Goal: Find specific page/section: Find specific page/section

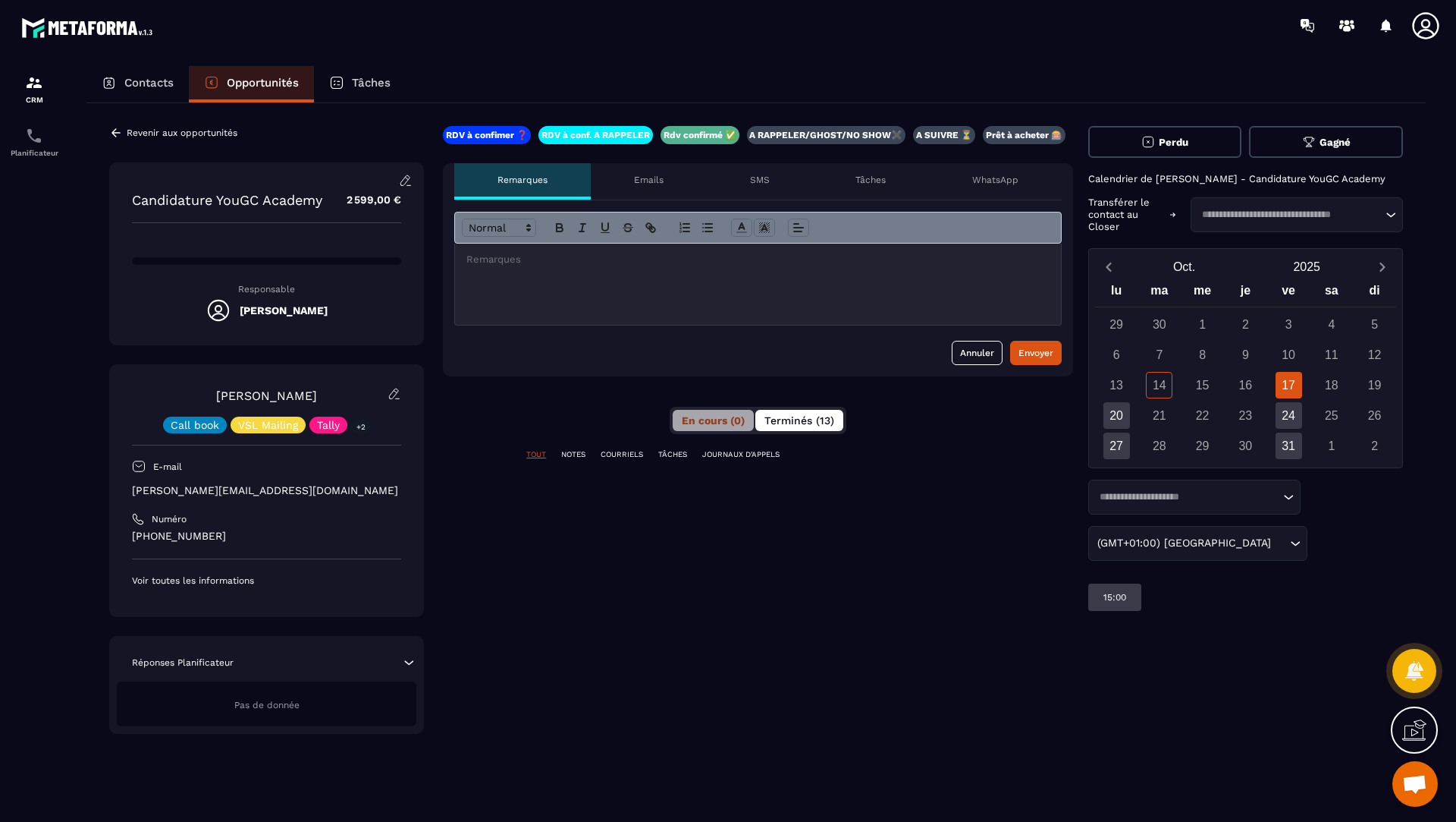
click at [813, 424] on span "Terminés (13)" at bounding box center [799, 420] width 70 height 12
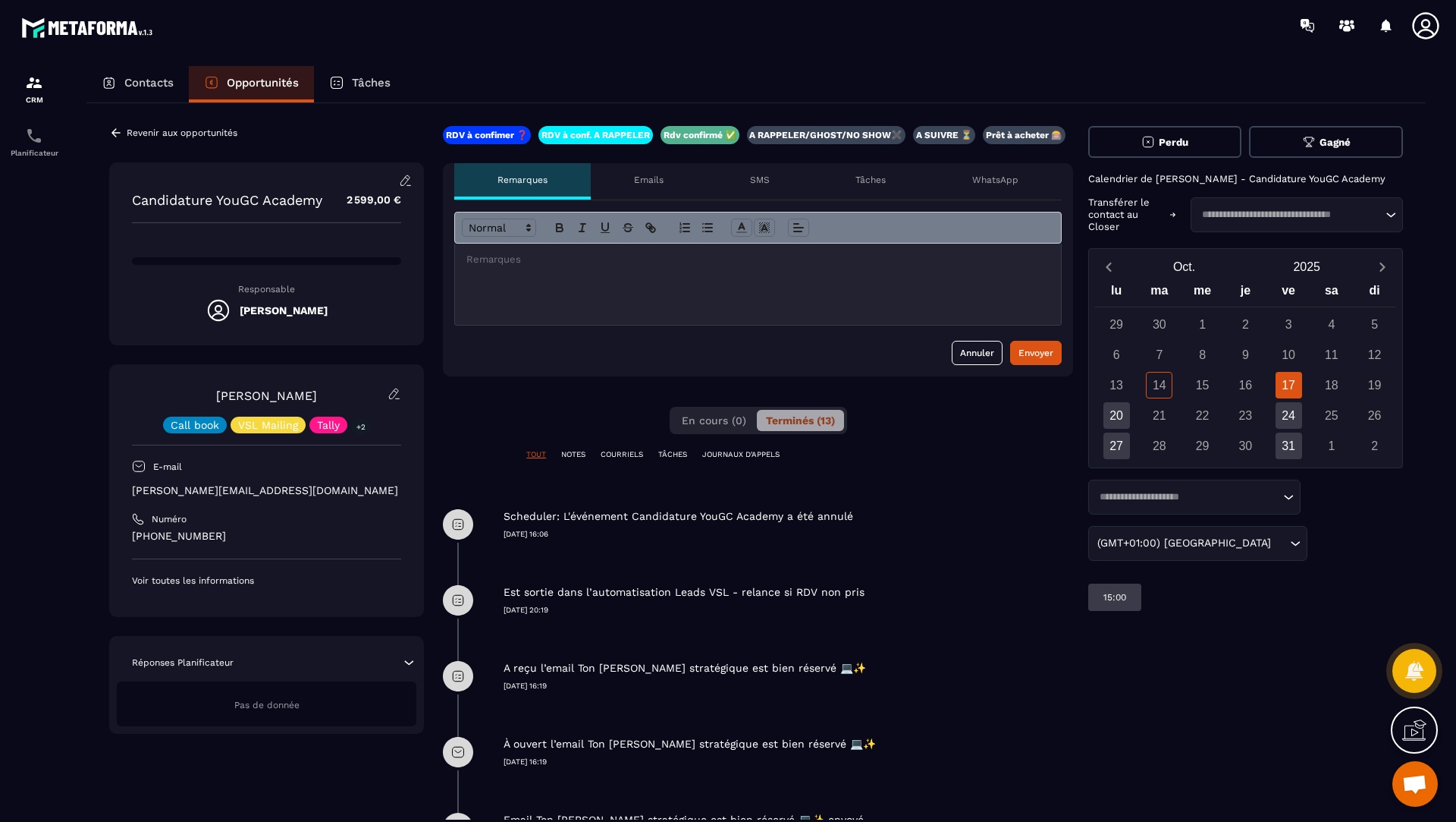
click at [132, 137] on p "Revenir aux opportunités" at bounding box center [182, 133] width 110 height 11
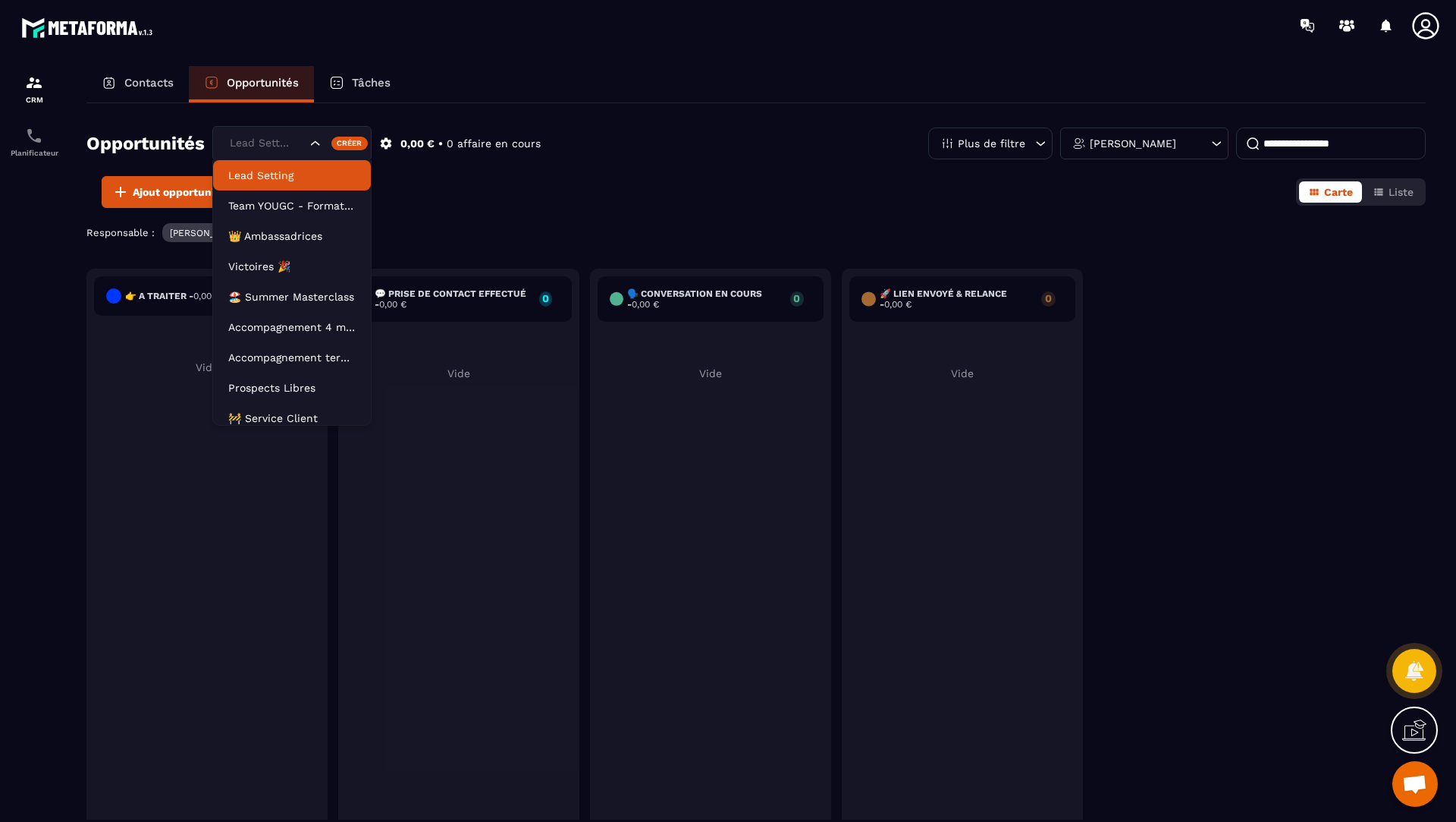
click at [269, 136] on div "Lead Setting" at bounding box center [266, 143] width 84 height 16
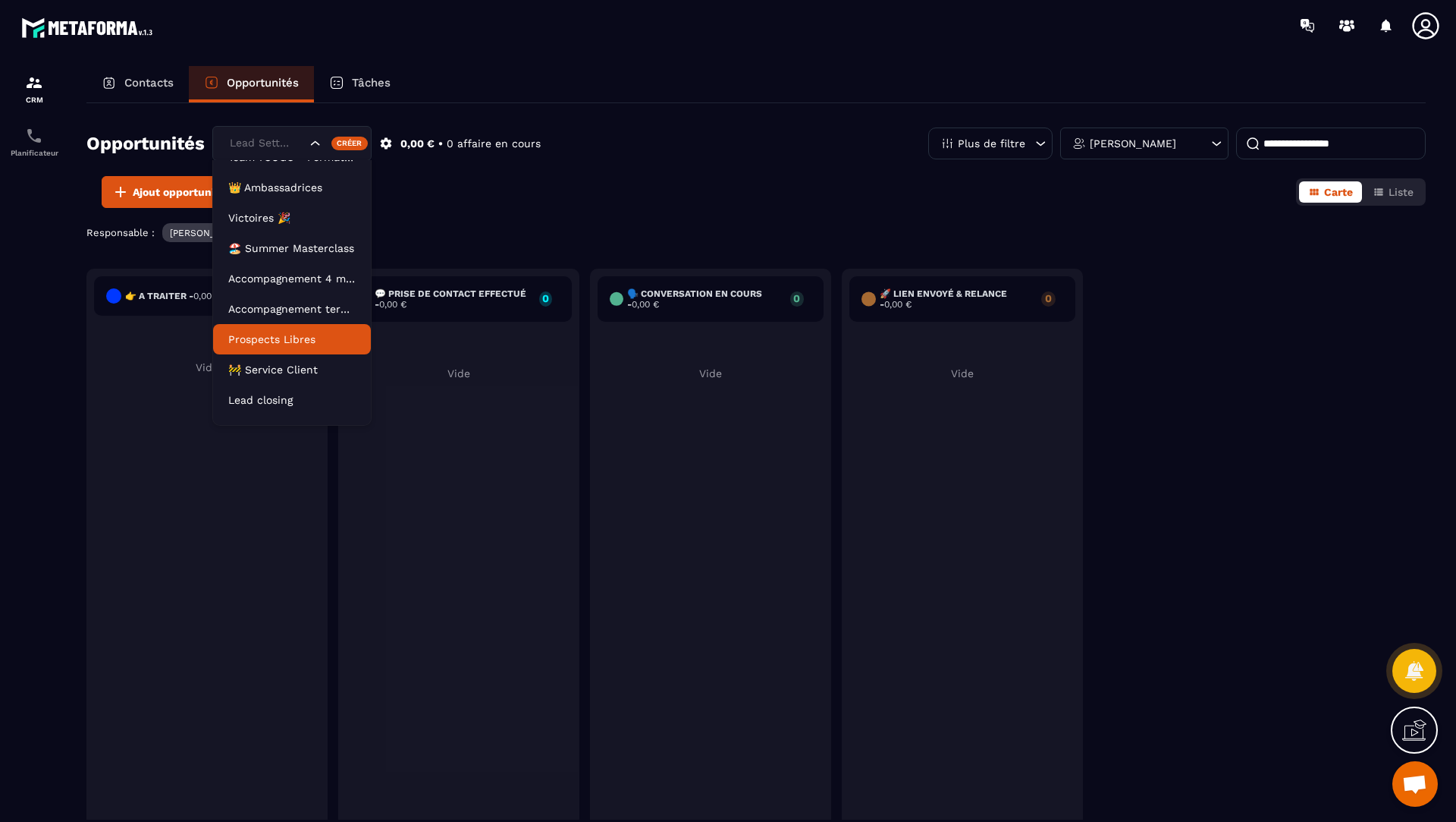
scroll to position [68, 0]
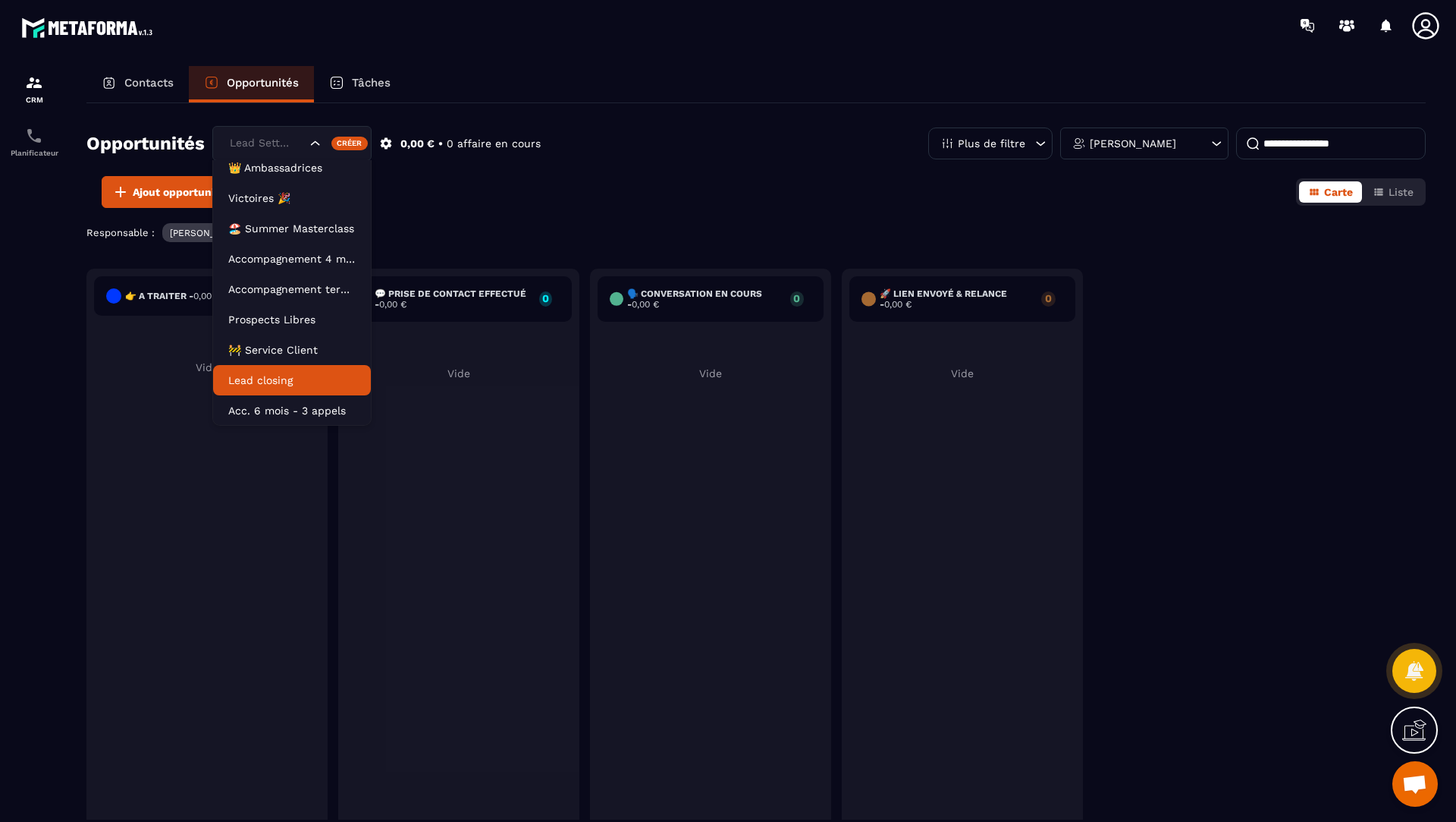
click at [278, 374] on p "Lead closing" at bounding box center [291, 379] width 128 height 15
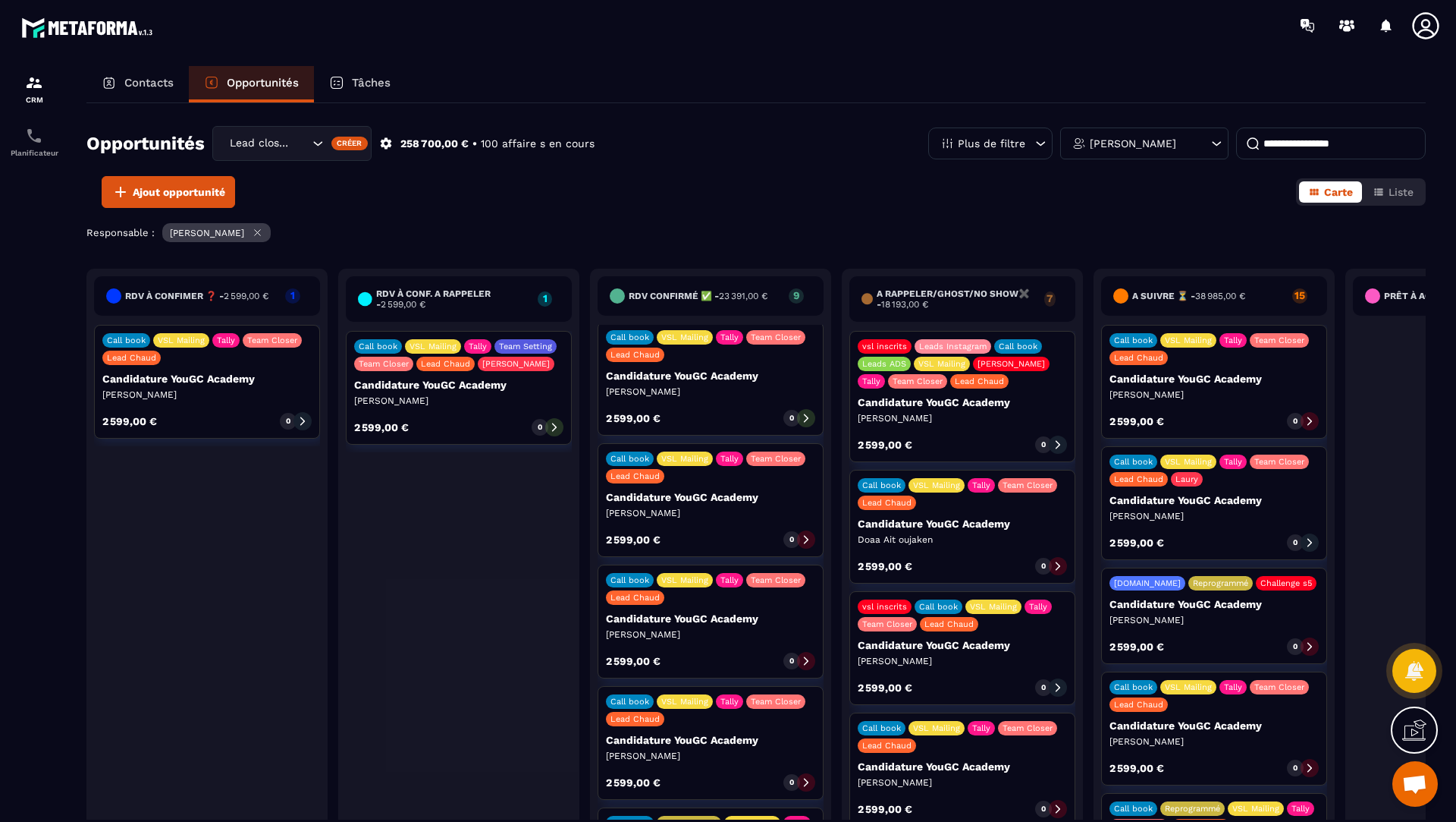
scroll to position [4, 0]
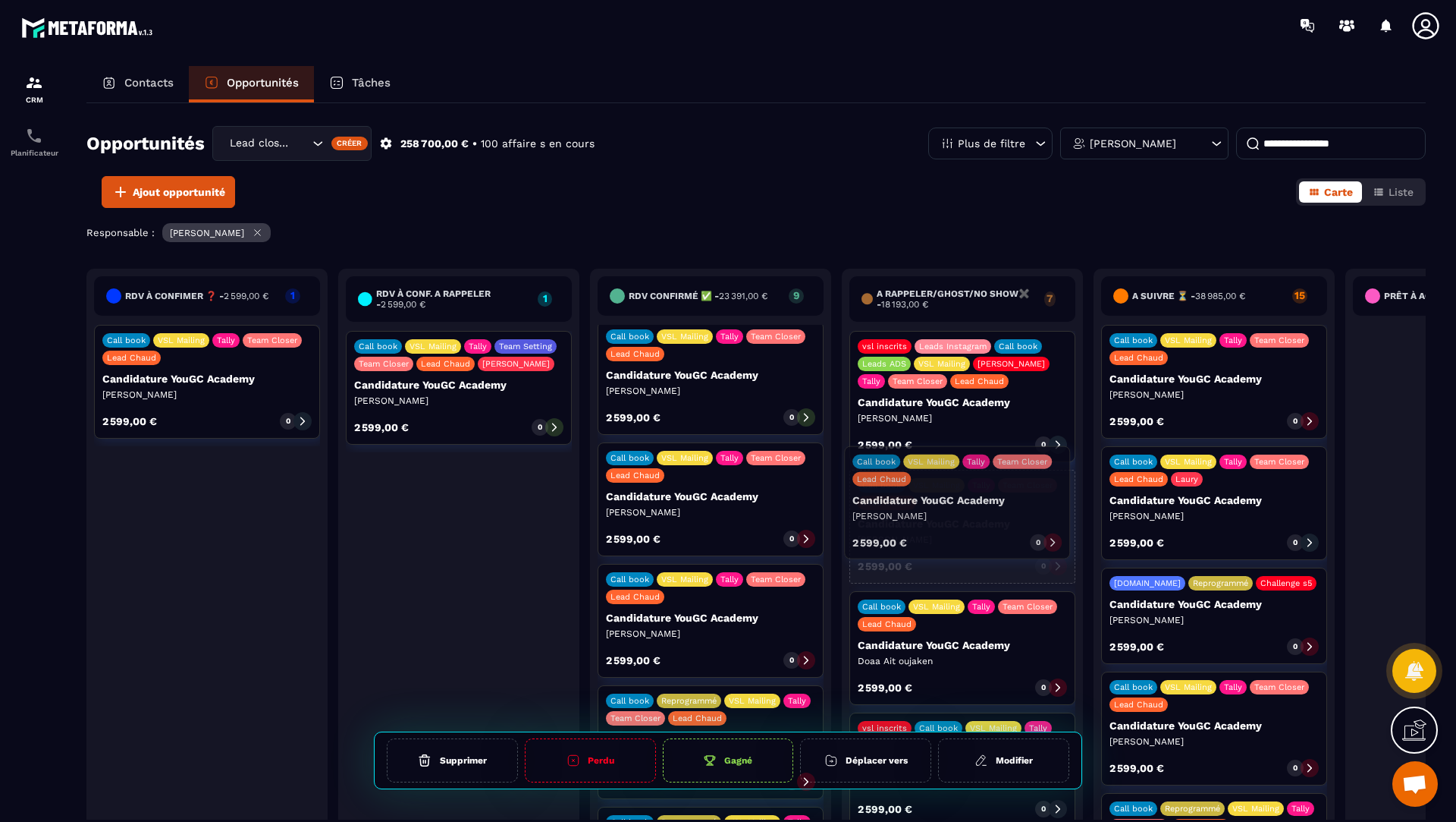
drag, startPoint x: 698, startPoint y: 512, endPoint x: 945, endPoint y: 518, distance: 247.1
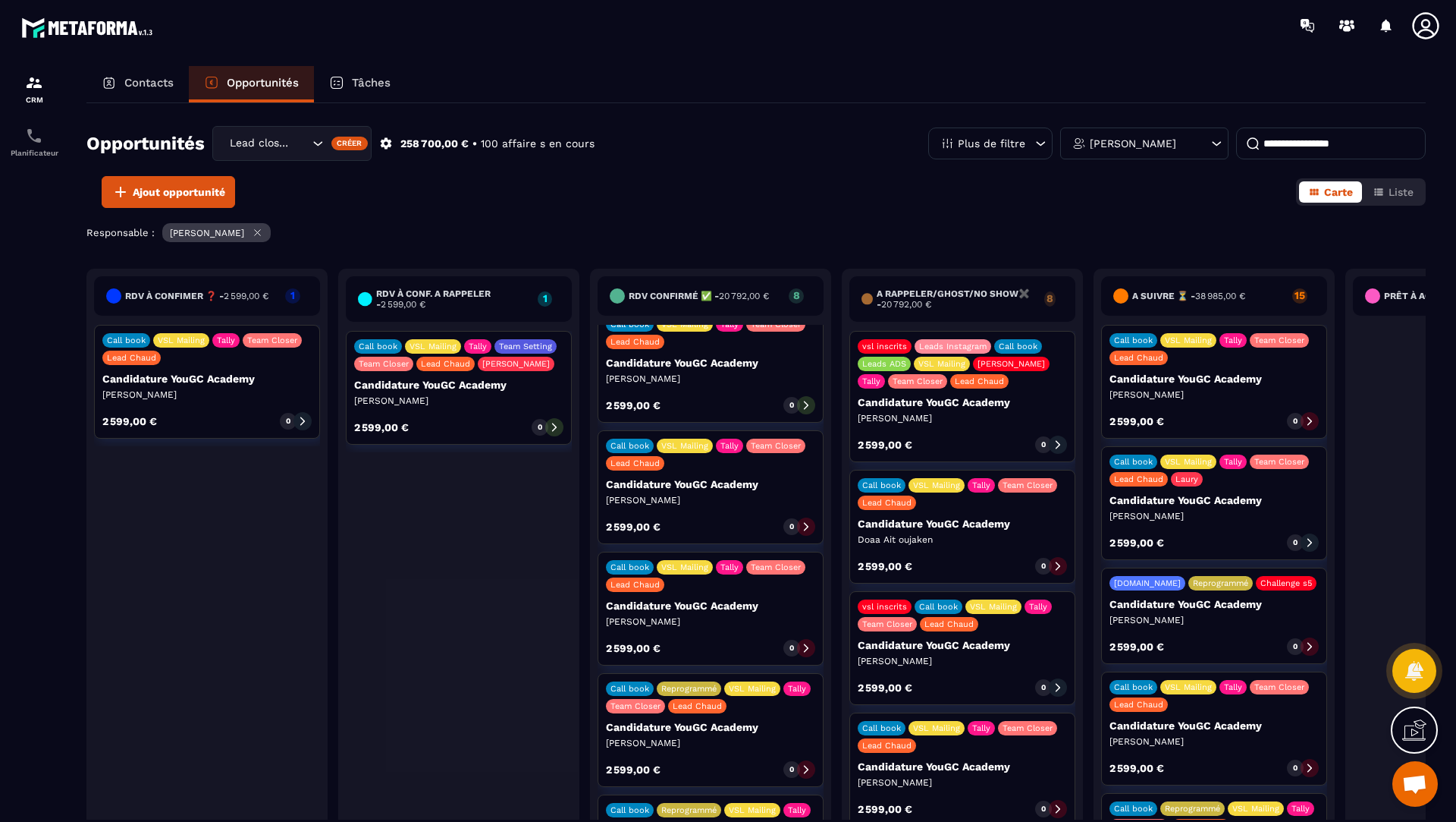
scroll to position [16, 0]
click at [809, 646] on icon at bounding box center [807, 647] width 11 height 11
